Goal: Information Seeking & Learning: Check status

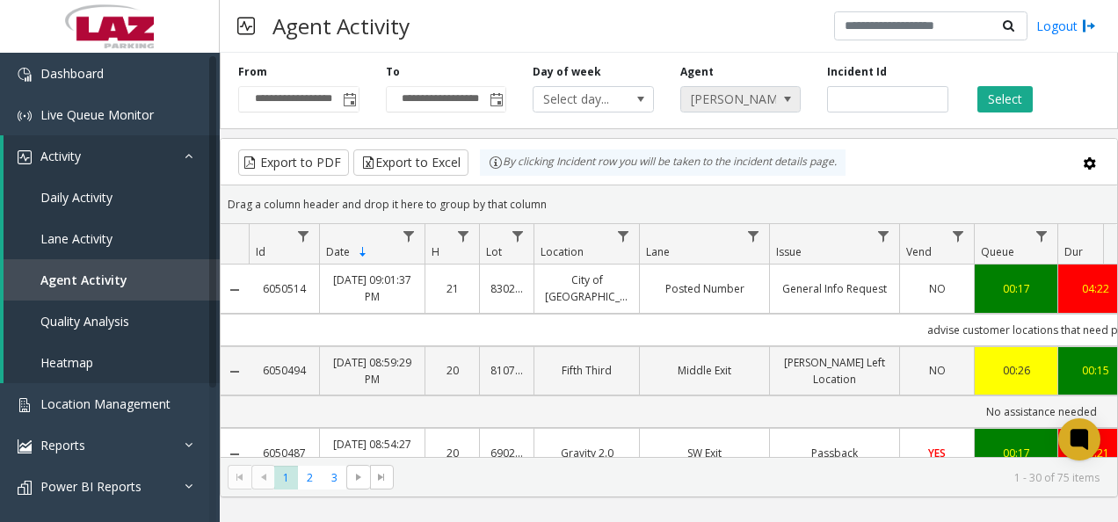
drag, startPoint x: 0, startPoint y: 0, endPoint x: 738, endPoint y: 104, distance: 745.5
click at [738, 105] on span "[PERSON_NAME]" at bounding box center [728, 99] width 95 height 25
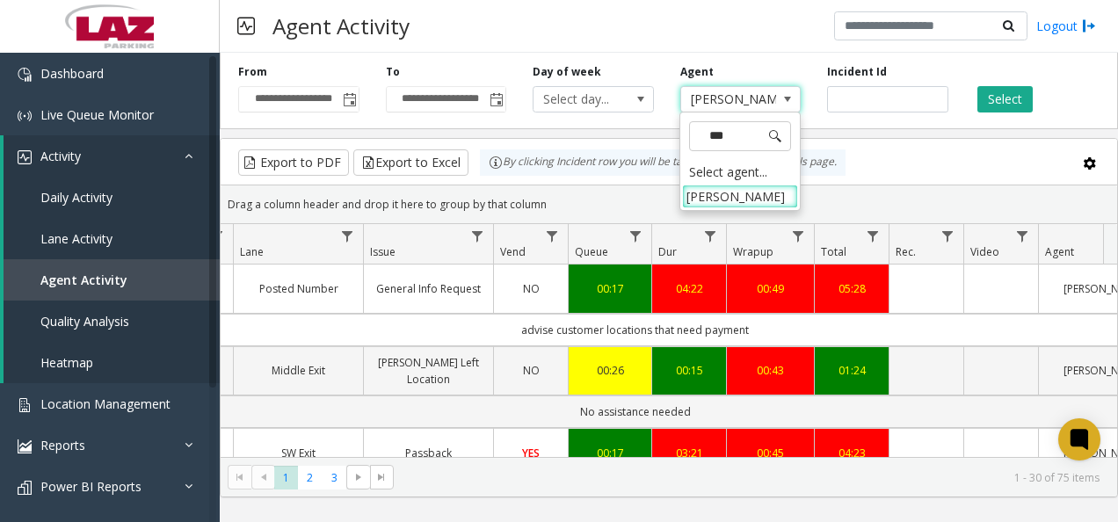
type input "****"
click at [710, 207] on div "**** Select agent... [PERSON_NAME]" at bounding box center [739, 161] width 121 height 99
click at [710, 198] on li "[PERSON_NAME]" at bounding box center [740, 197] width 116 height 24
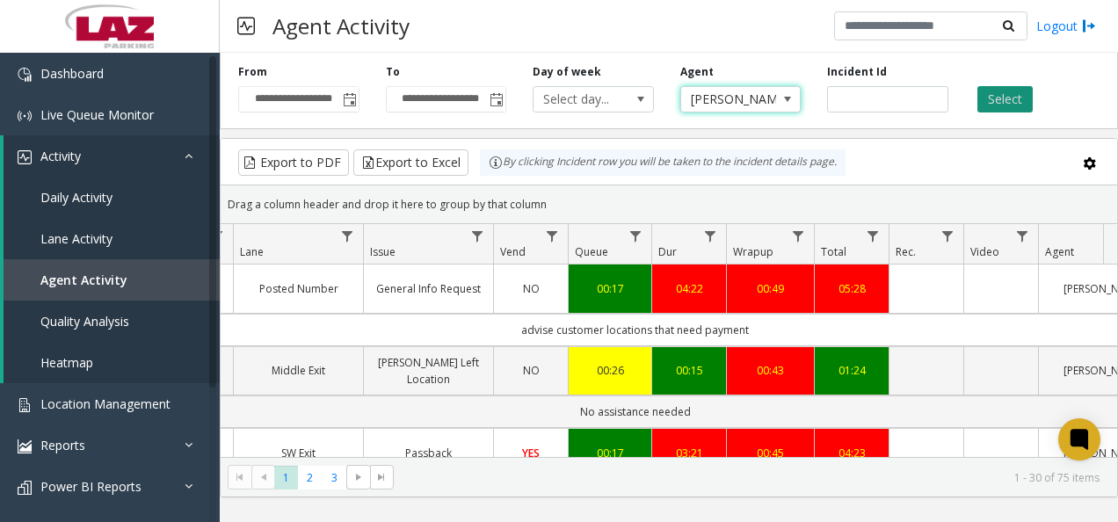
click at [997, 105] on button "Select" at bounding box center [1004, 99] width 55 height 26
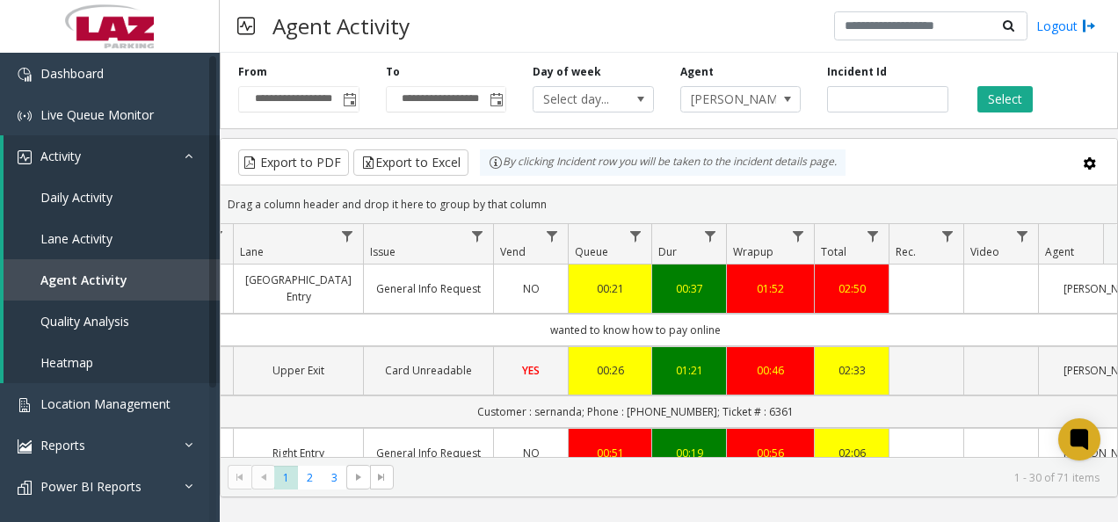
click at [334, 323] on td "wanted to know how to pay online" at bounding box center [635, 330] width 1585 height 33
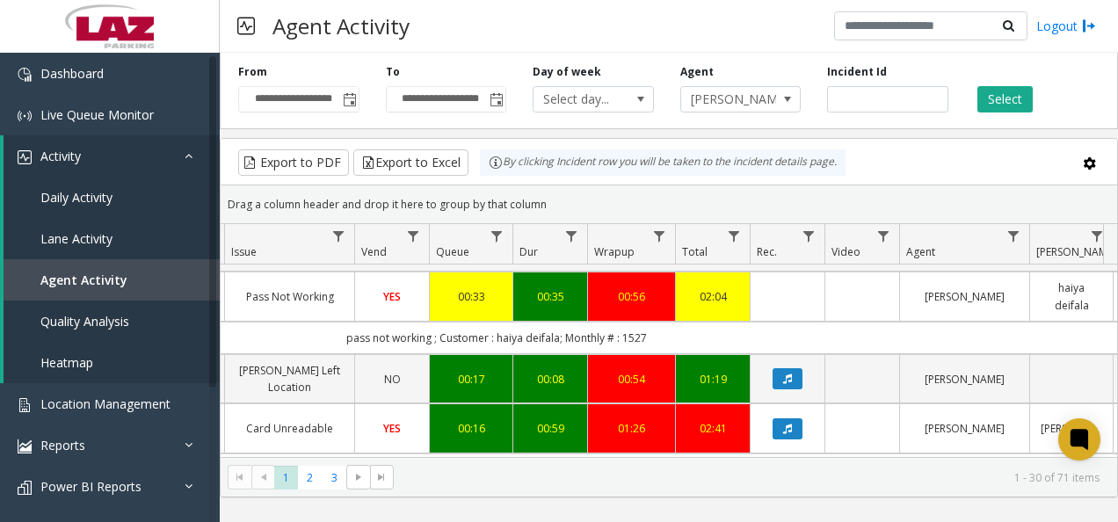
scroll to position [652, 545]
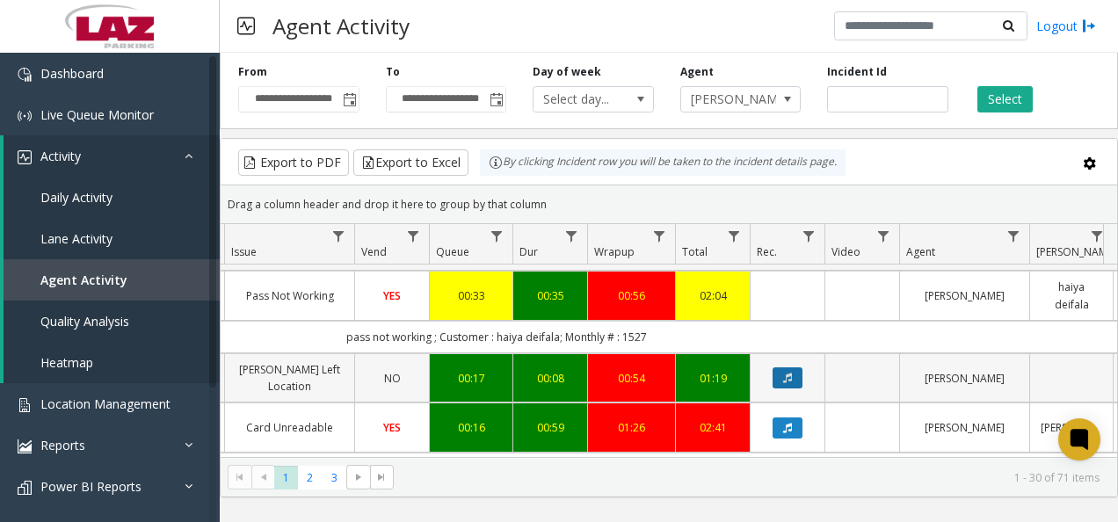
click at [789, 373] on icon "Data table" at bounding box center [787, 378] width 9 height 11
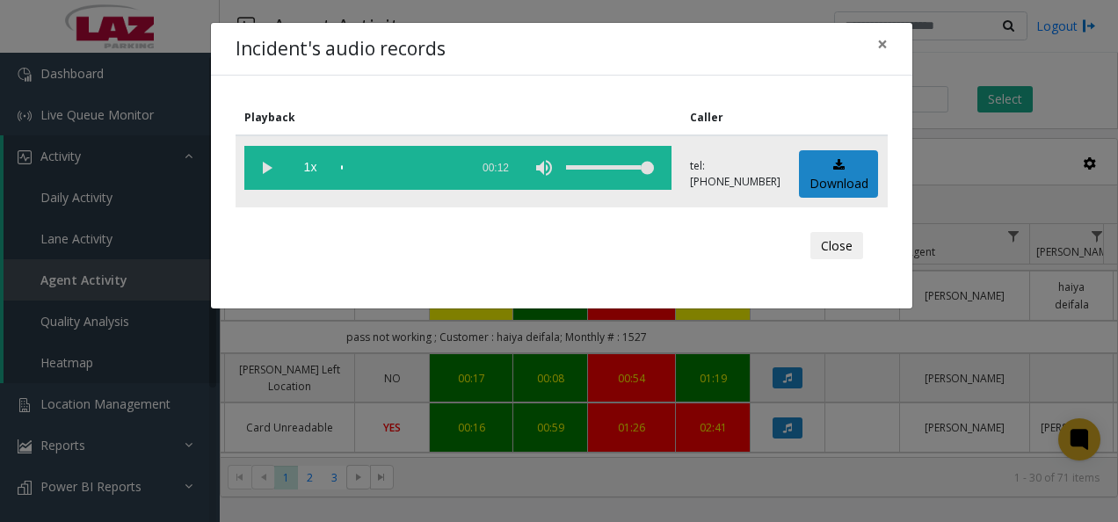
click at [260, 171] on vg-play-pause at bounding box center [266, 168] width 44 height 44
click at [380, 162] on div "scrub bar" at bounding box center [401, 168] width 120 height 44
click at [401, 166] on div "scrub bar" at bounding box center [401, 168] width 120 height 44
click at [418, 163] on div "scrub bar" at bounding box center [401, 168] width 120 height 44
click at [443, 162] on div "scrub bar" at bounding box center [401, 168] width 120 height 44
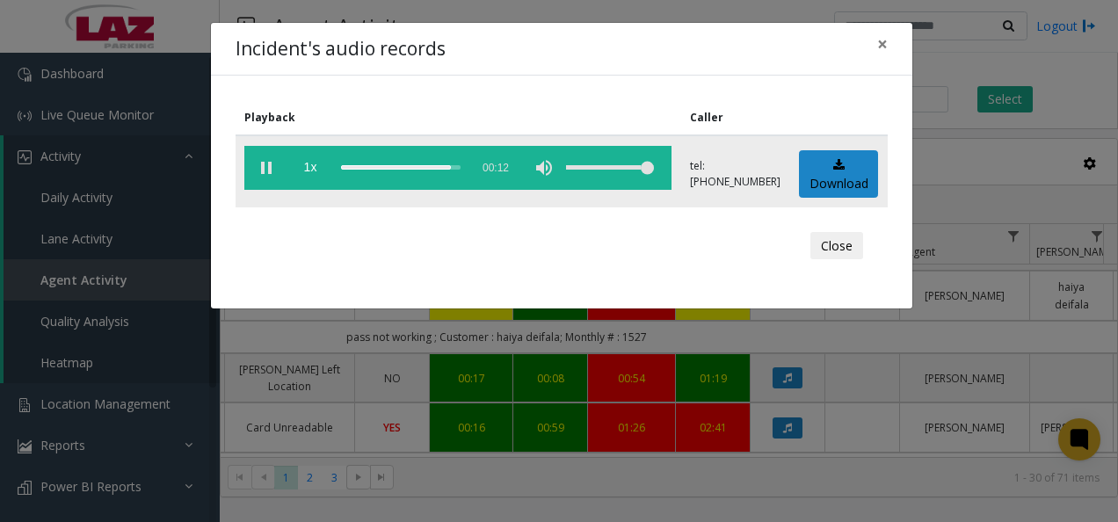
click at [421, 166] on div "scrub bar" at bounding box center [401, 168] width 120 height 44
click at [419, 166] on div "scrub bar" at bounding box center [401, 168] width 120 height 44
click at [886, 49] on span "×" at bounding box center [882, 44] width 11 height 25
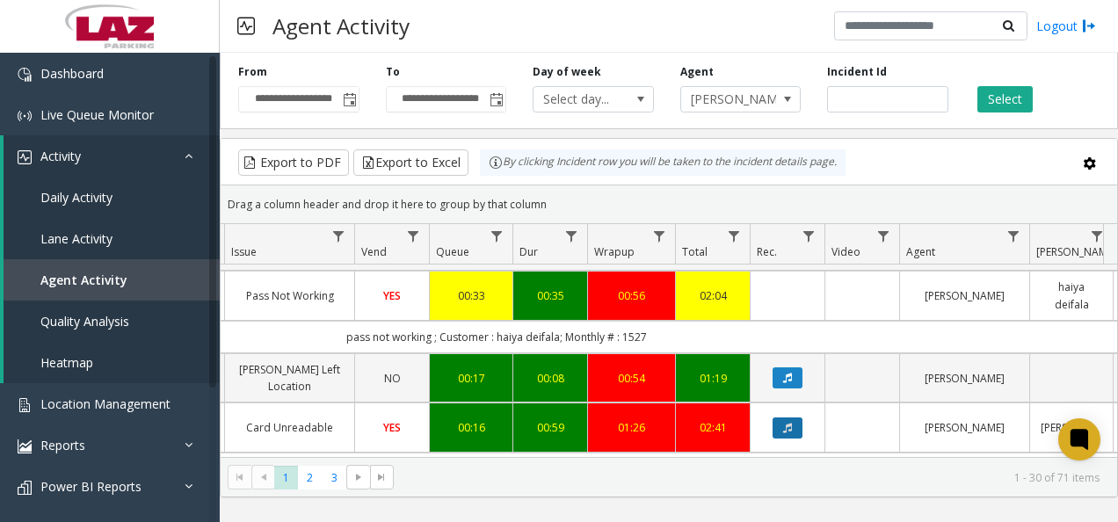
click at [790, 423] on icon "Data table" at bounding box center [787, 428] width 9 height 11
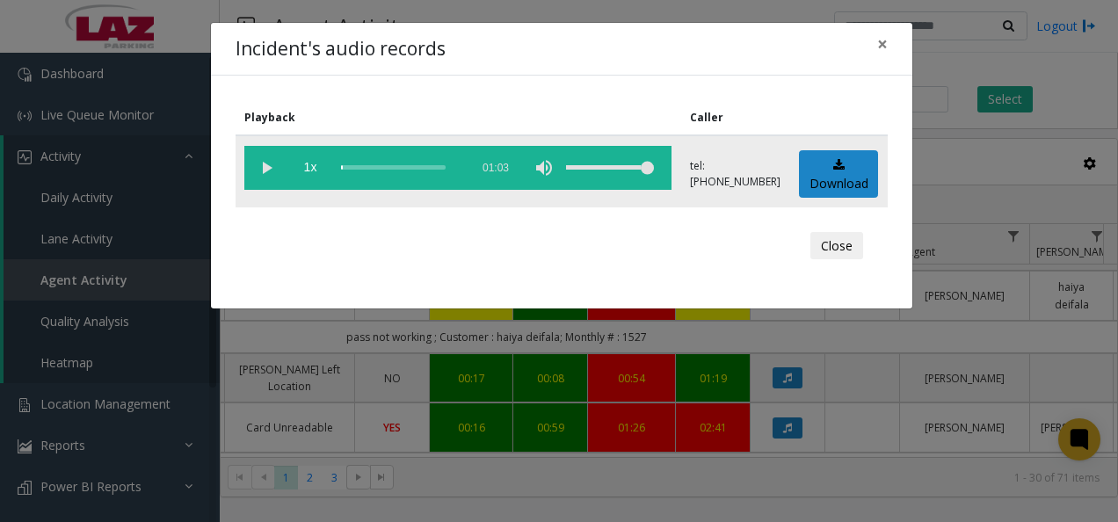
click at [267, 168] on vg-play-pause at bounding box center [266, 168] width 44 height 44
click at [360, 165] on div "scrub bar" at bounding box center [401, 168] width 120 height 44
click at [884, 51] on span "×" at bounding box center [882, 44] width 11 height 25
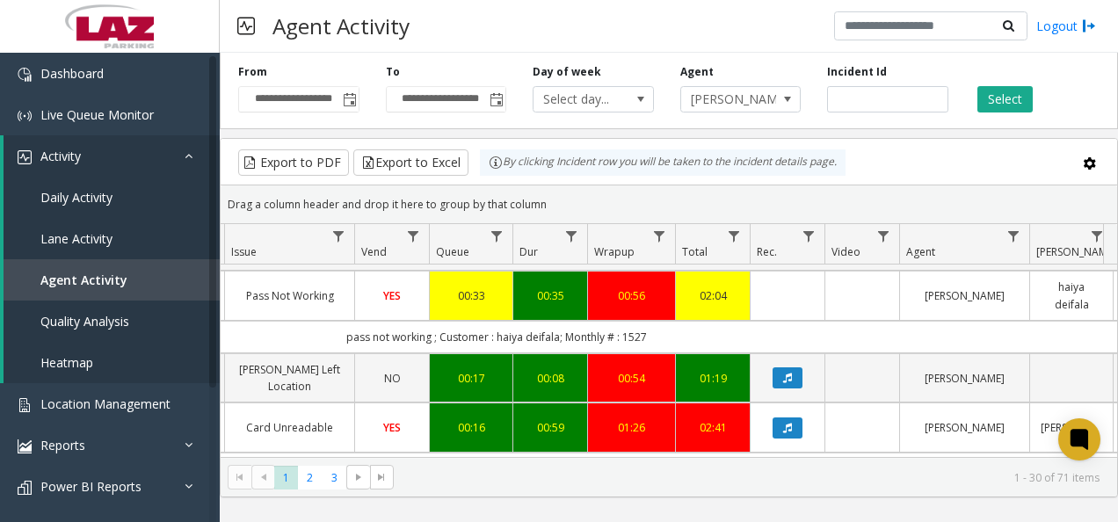
drag, startPoint x: 696, startPoint y: 94, endPoint x: 684, endPoint y: 76, distance: 21.5
click at [697, 94] on span "[PERSON_NAME]" at bounding box center [728, 99] width 95 height 25
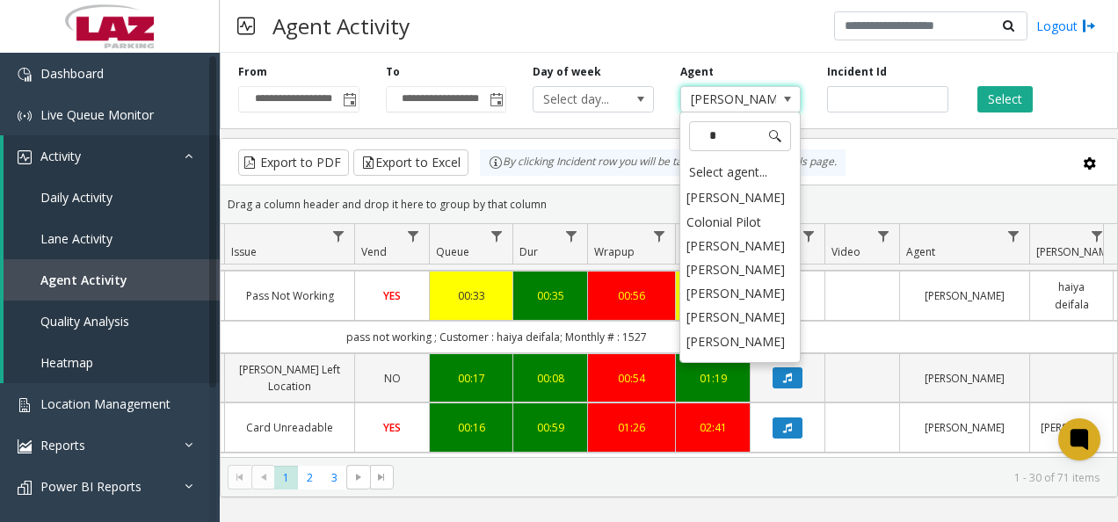
scroll to position [0, 0]
type input "****"
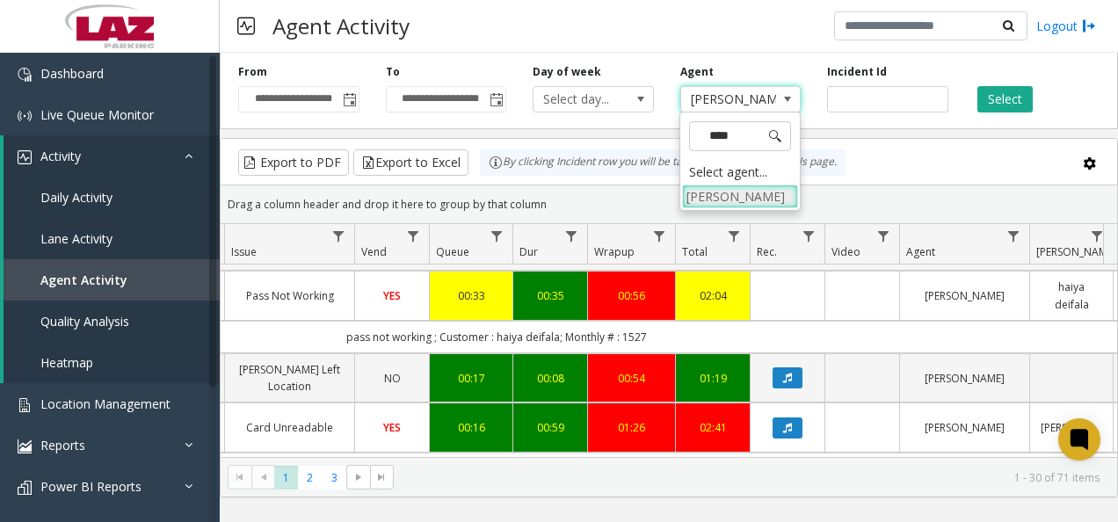
click at [724, 201] on li "[PERSON_NAME]" at bounding box center [740, 197] width 116 height 24
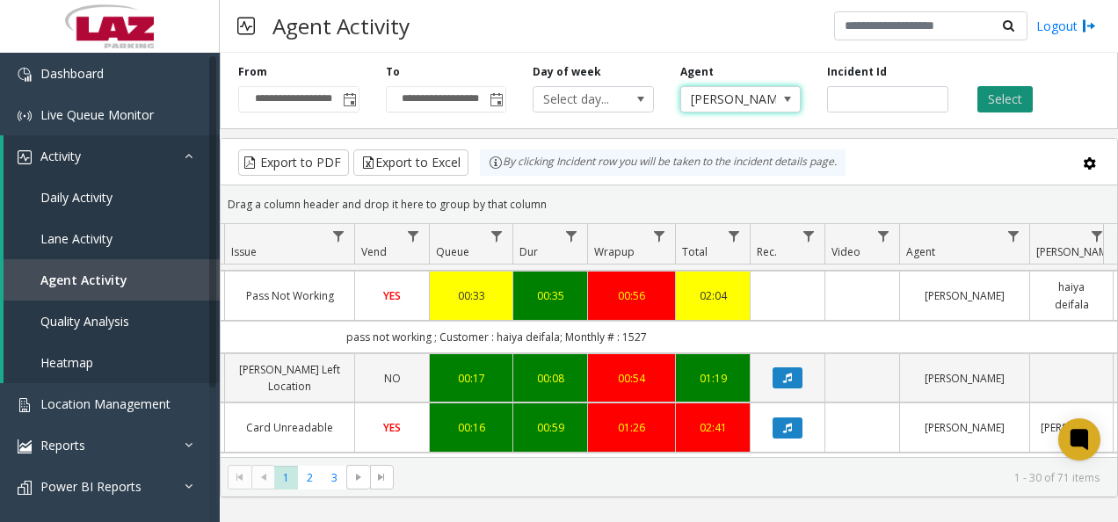
click at [981, 96] on button "Select" at bounding box center [1004, 99] width 55 height 26
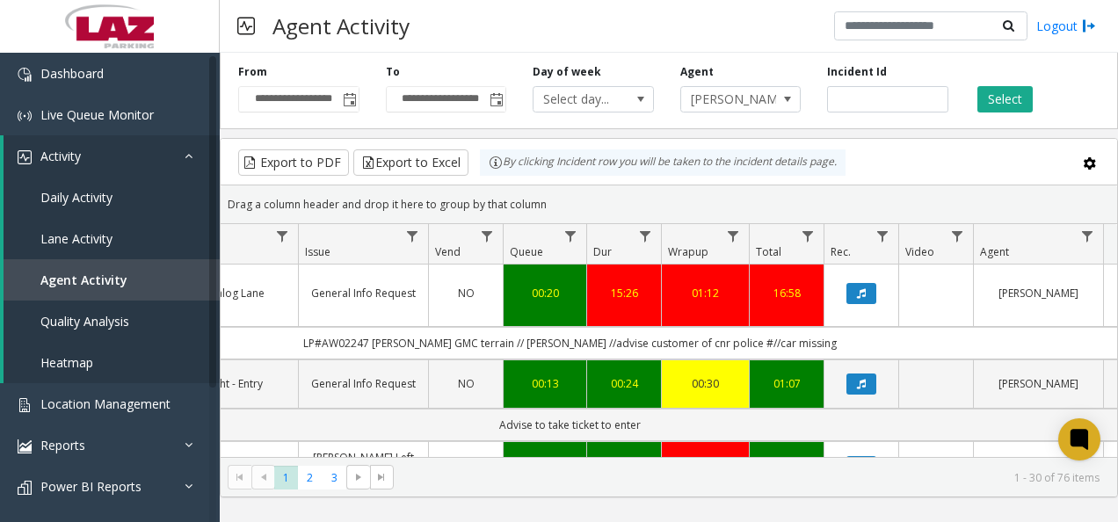
scroll to position [0, 471]
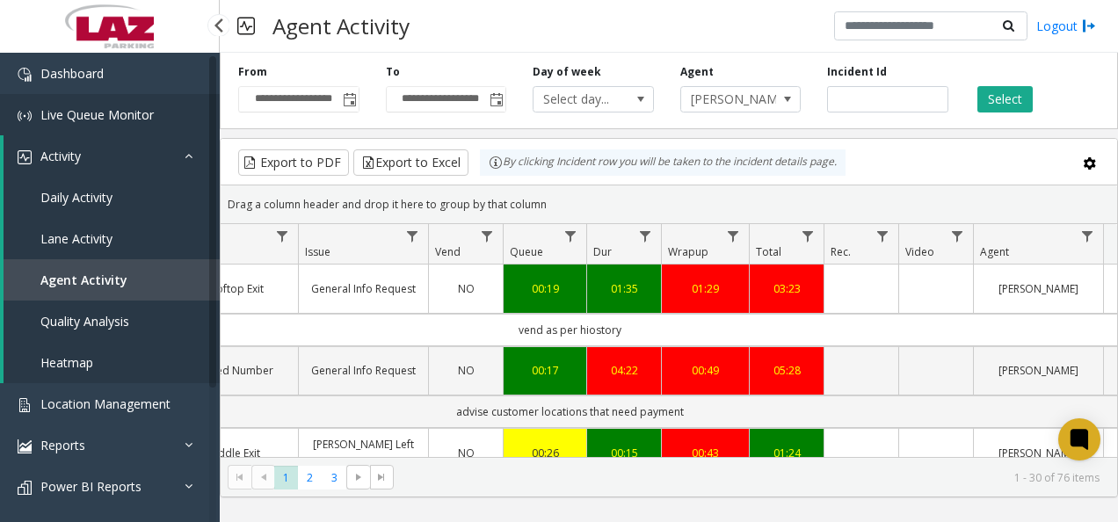
click at [102, 112] on span "Live Queue Monitor" at bounding box center [96, 114] width 113 height 17
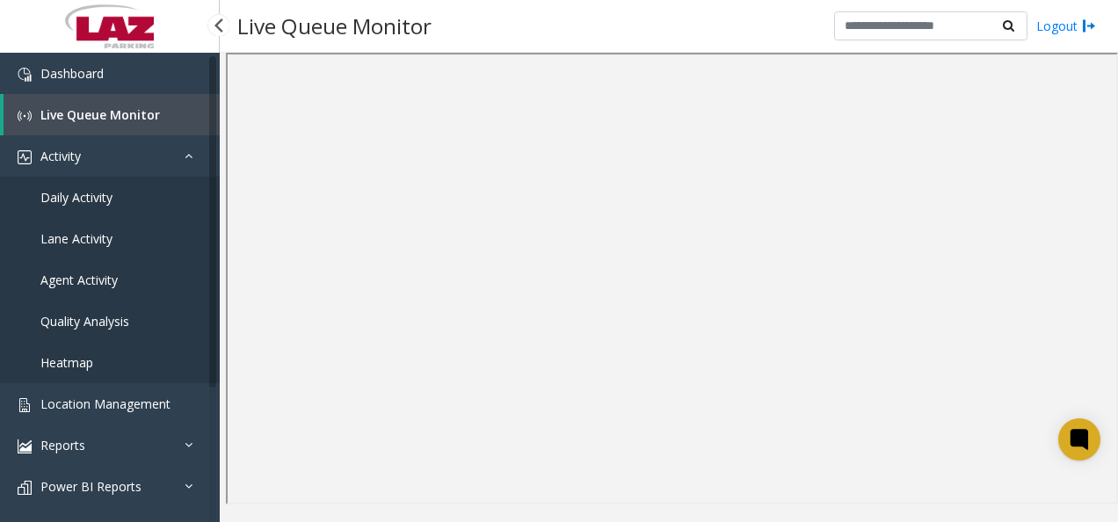
click at [77, 274] on span "Agent Activity" at bounding box center [78, 280] width 77 height 17
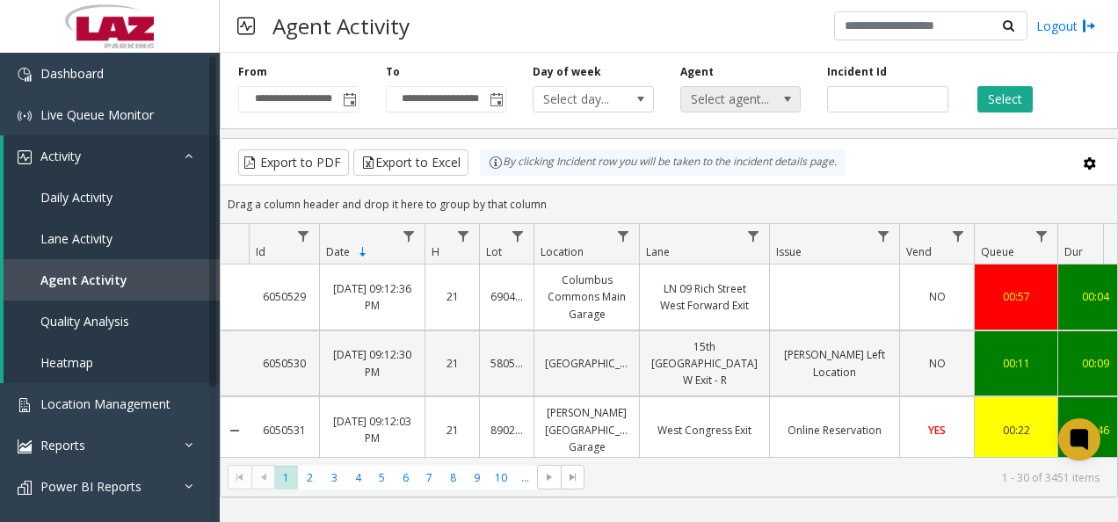
click at [700, 102] on span "Select agent..." at bounding box center [728, 99] width 95 height 25
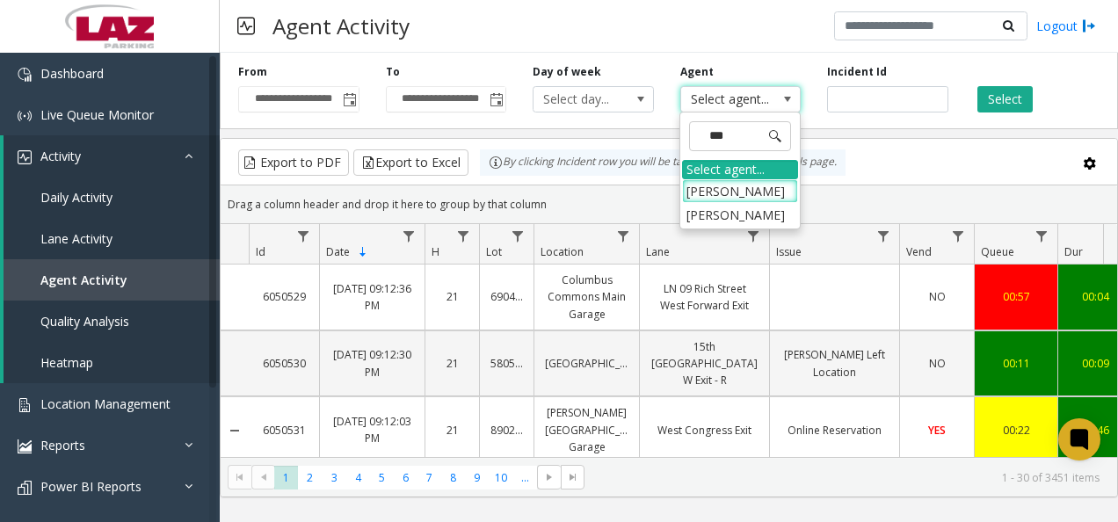
type input "****"
click at [712, 181] on li "[PERSON_NAME]" at bounding box center [740, 191] width 116 height 24
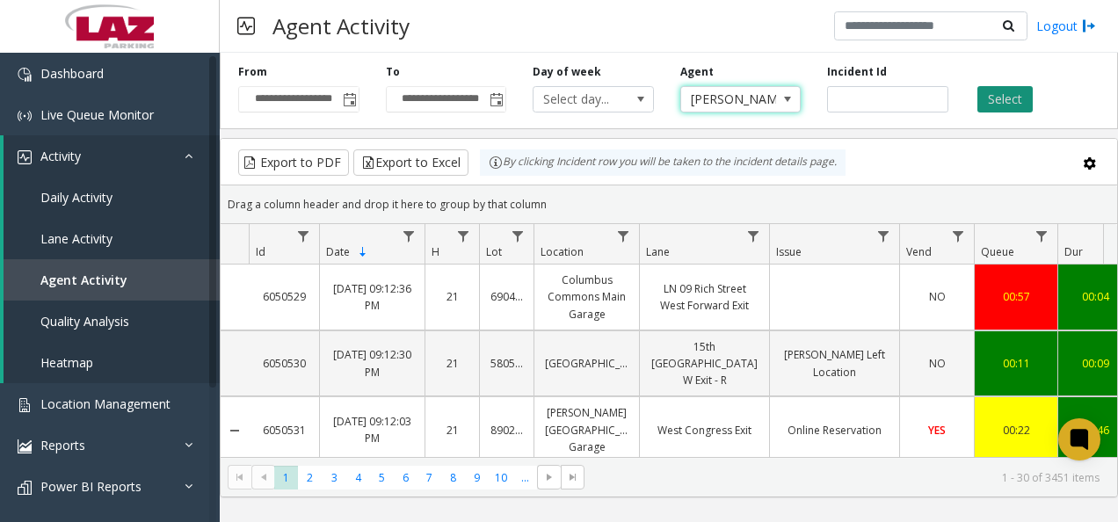
click at [977, 111] on div "Select" at bounding box center [1035, 88] width 148 height 48
click at [978, 111] on button "Select" at bounding box center [1004, 99] width 55 height 26
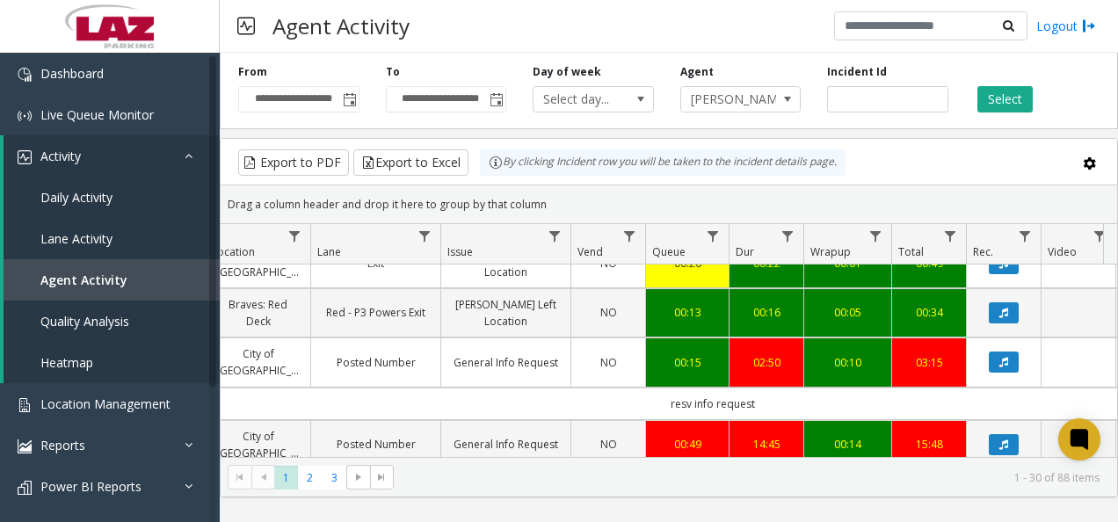
scroll to position [200, 329]
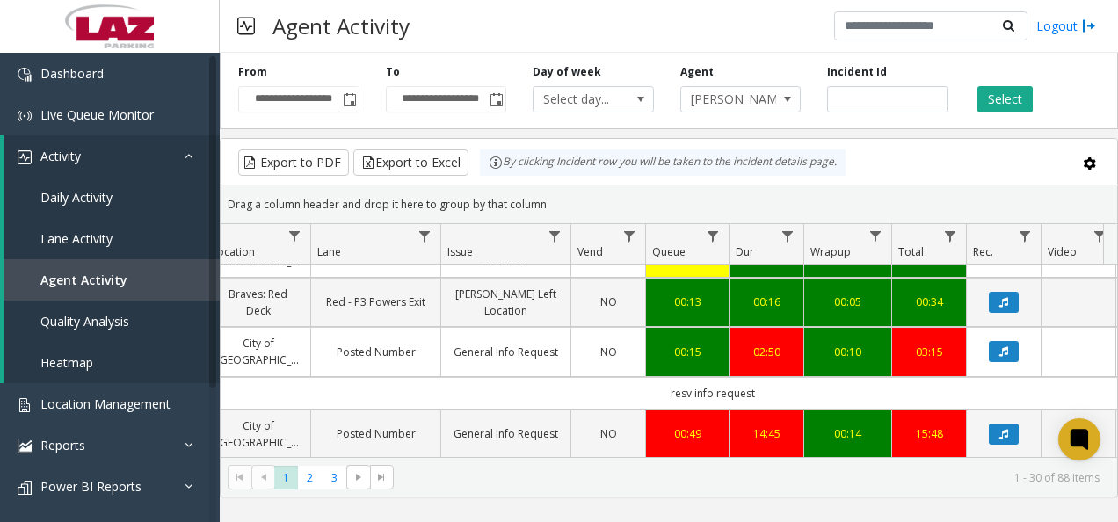
click at [596, 402] on td "resv info request" at bounding box center [712, 393] width 1585 height 33
click at [664, 299] on div "00:13" at bounding box center [688, 302] width 62 height 17
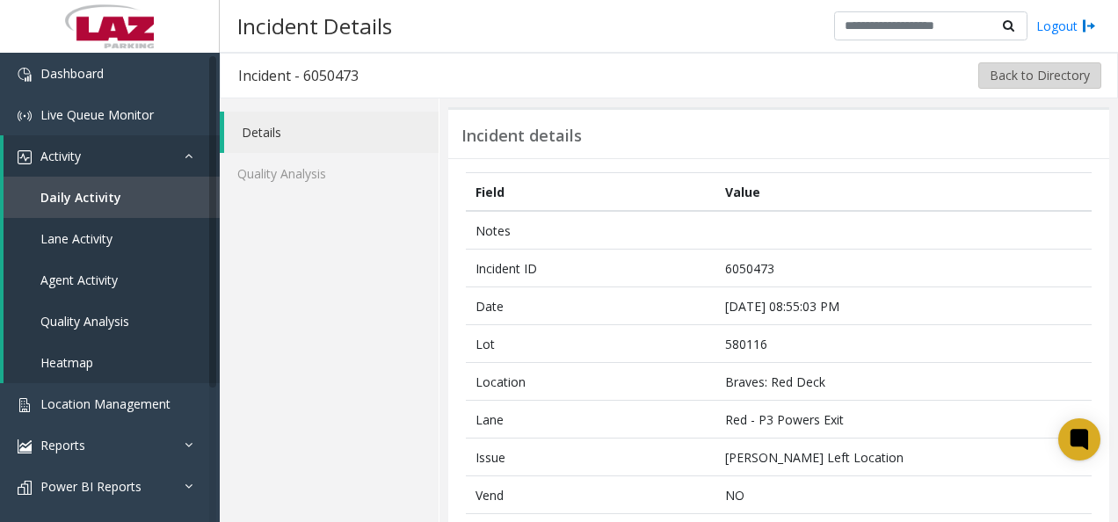
click at [1050, 78] on button "Back to Directory" at bounding box center [1039, 75] width 123 height 26
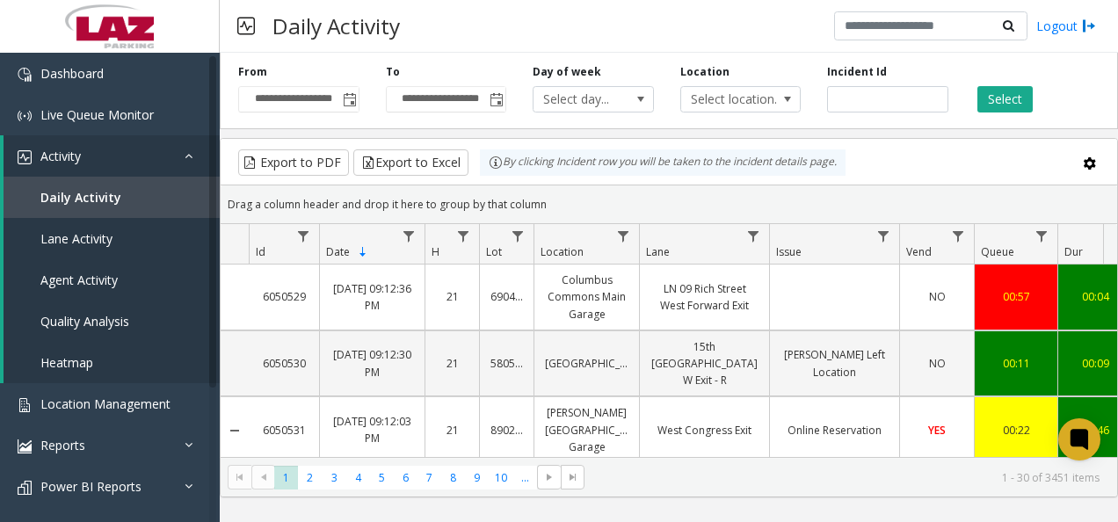
click at [831, 199] on div "Drag a column header and drop it here to group by that column" at bounding box center [669, 204] width 896 height 31
click at [58, 279] on span "Agent Activity" at bounding box center [78, 280] width 77 height 17
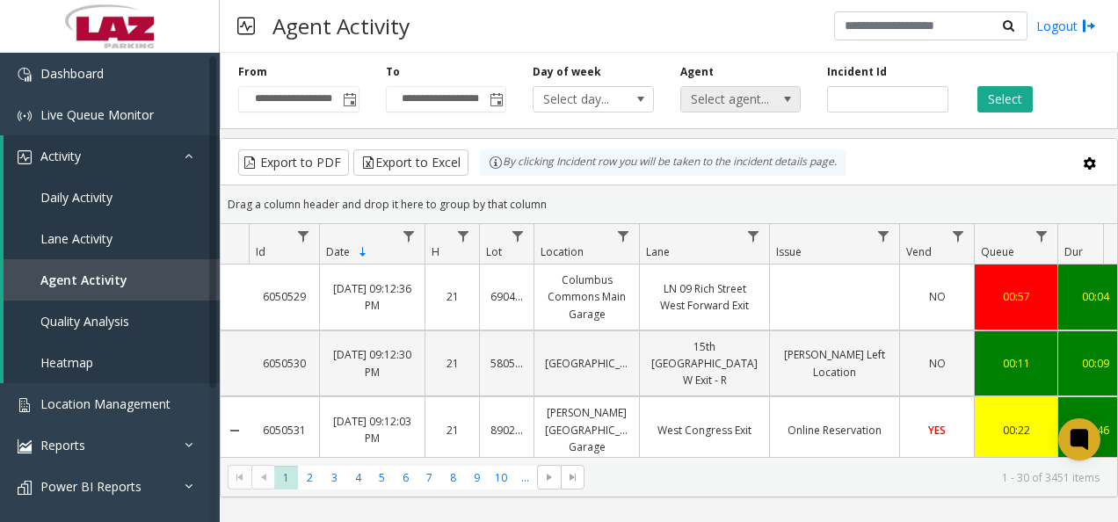
click at [705, 90] on span "Select agent..." at bounding box center [728, 99] width 95 height 25
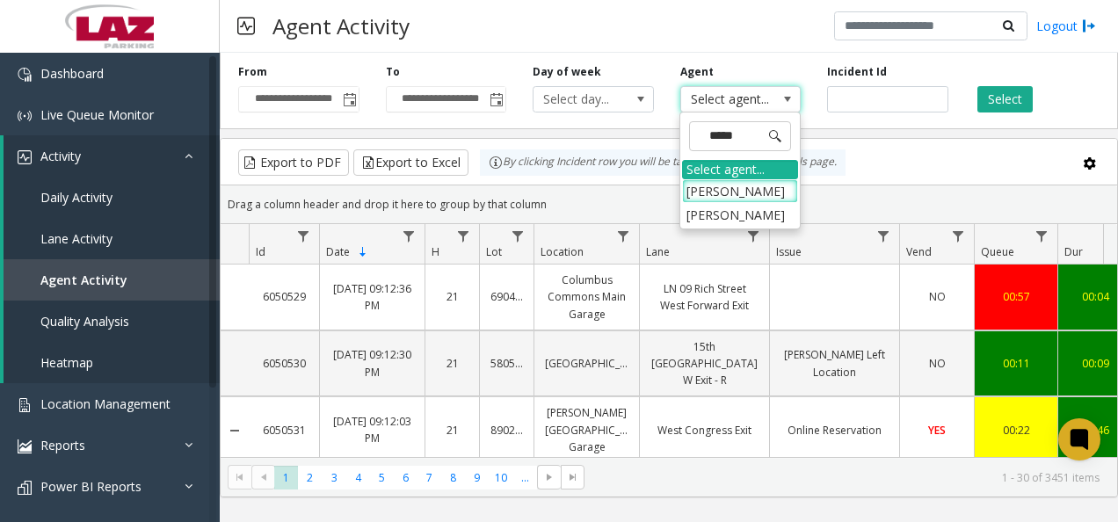
type input "******"
click at [707, 190] on li "[PERSON_NAME]" at bounding box center [740, 191] width 116 height 24
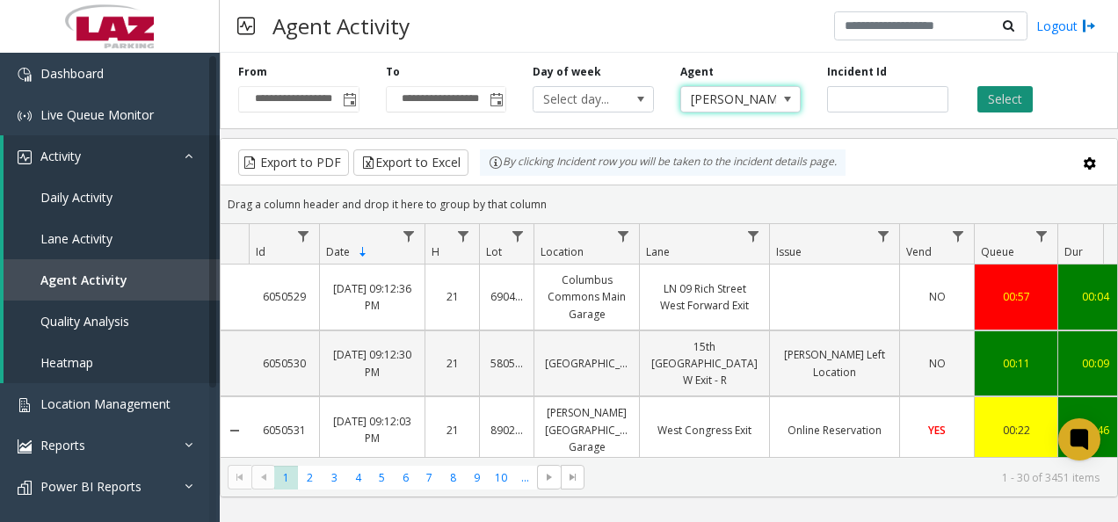
click at [990, 91] on button "Select" at bounding box center [1004, 99] width 55 height 26
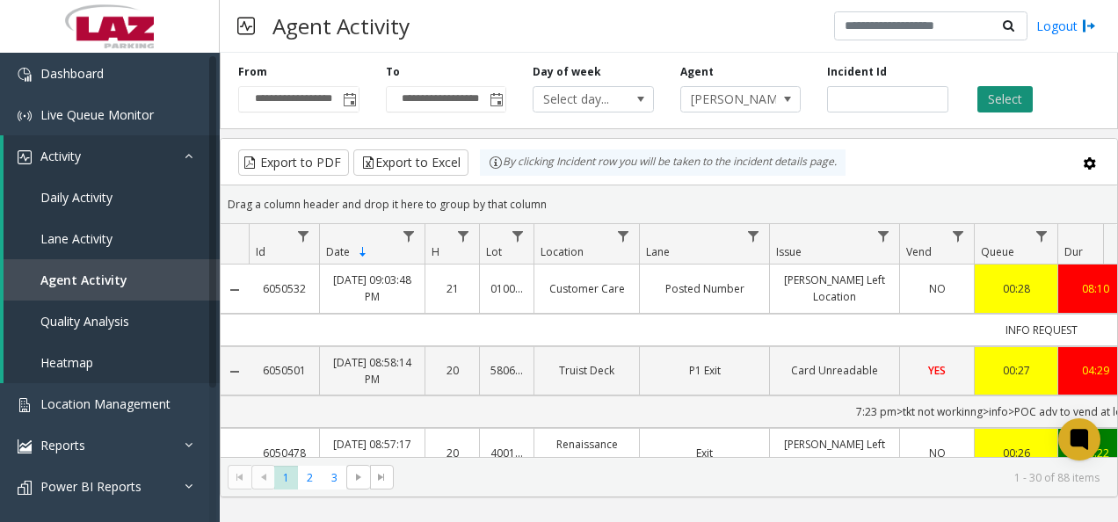
click at [1024, 97] on button "Select" at bounding box center [1004, 99] width 55 height 26
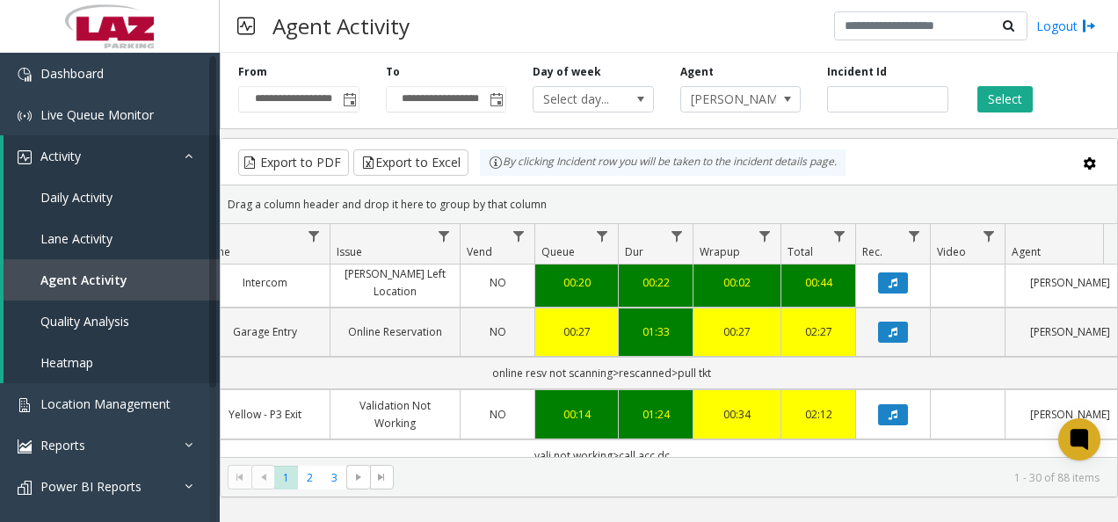
click at [708, 81] on div "Agent [PERSON_NAME]" at bounding box center [741, 88] width 148 height 48
click at [708, 98] on span "[PERSON_NAME]" at bounding box center [728, 99] width 95 height 25
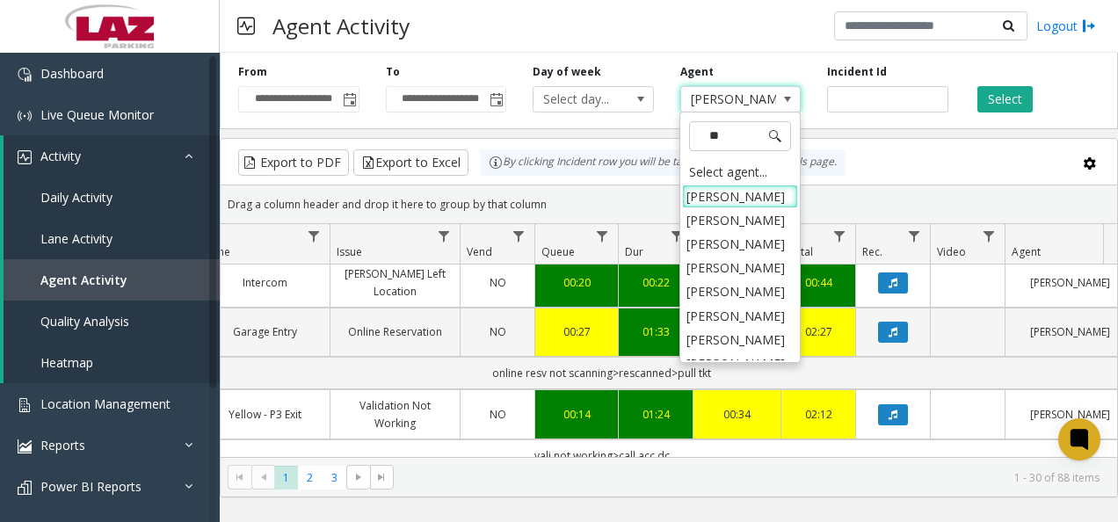
type input "***"
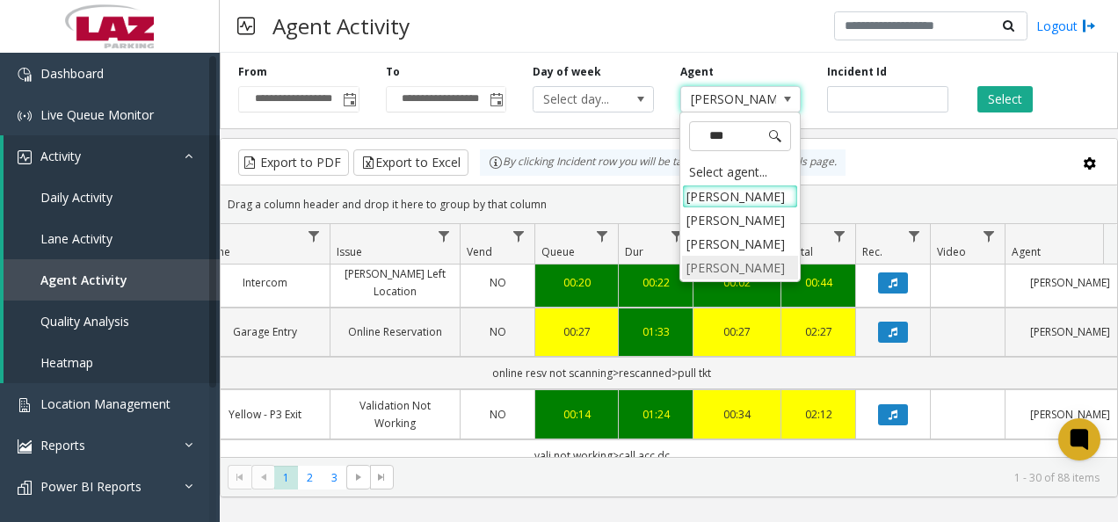
click at [735, 271] on li "[PERSON_NAME]" at bounding box center [740, 268] width 116 height 24
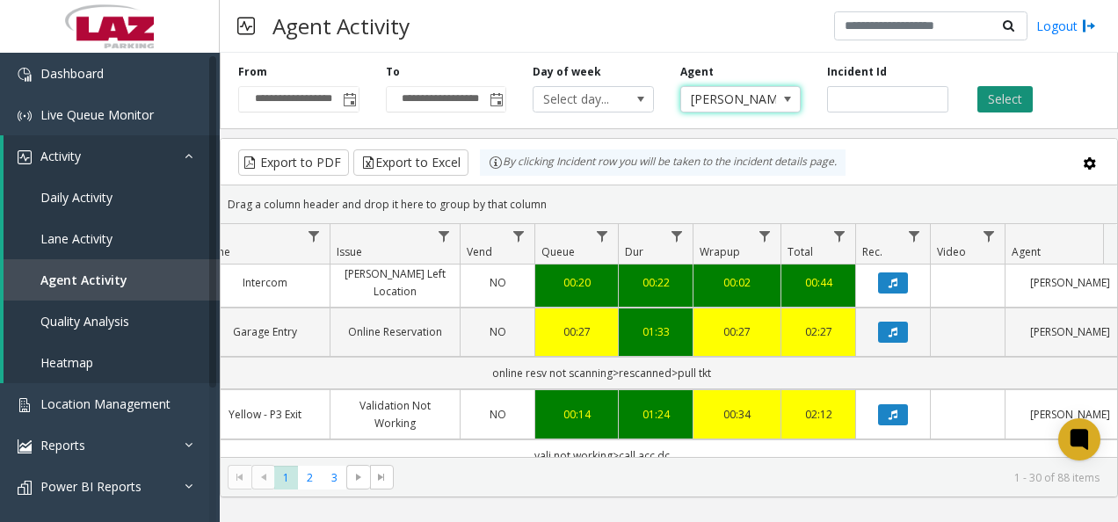
click at [998, 103] on button "Select" at bounding box center [1004, 99] width 55 height 26
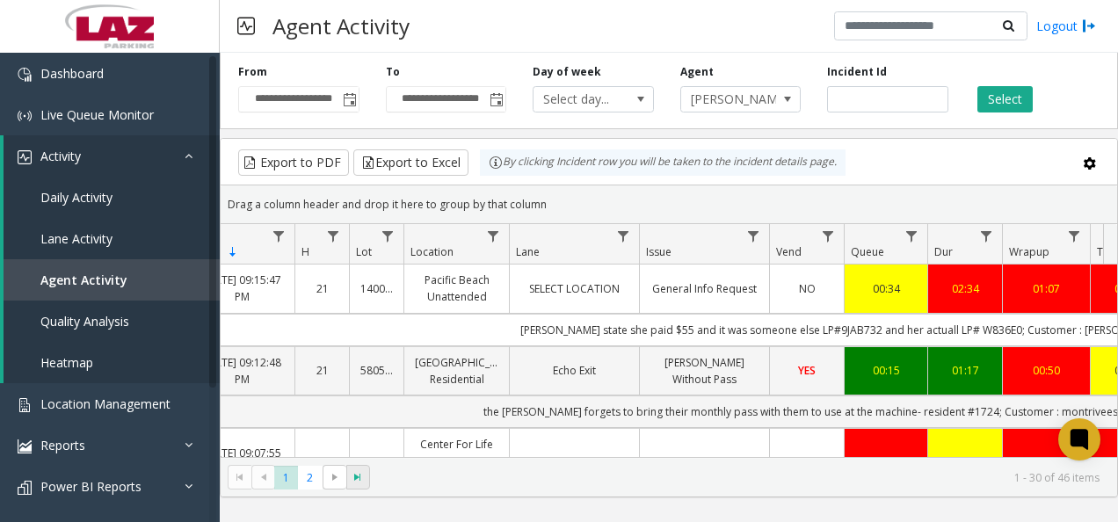
scroll to position [0, 131]
